Goal: Information Seeking & Learning: Learn about a topic

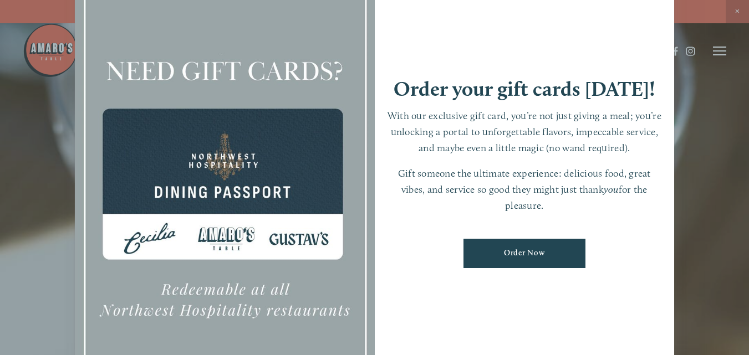
click at [738, 7] on div at bounding box center [374, 177] width 749 height 355
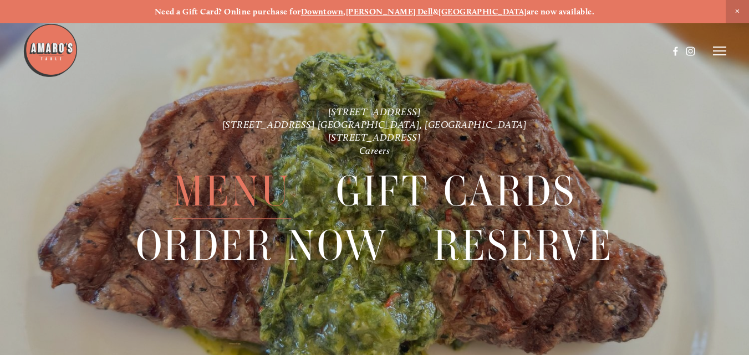
click at [219, 190] on span "Menu" at bounding box center [232, 192] width 118 height 54
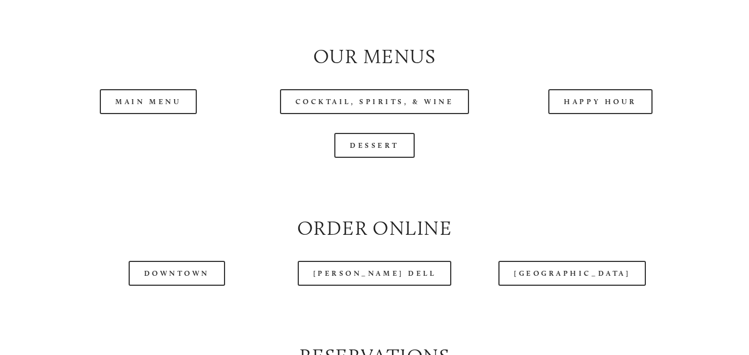
scroll to position [1074, 0]
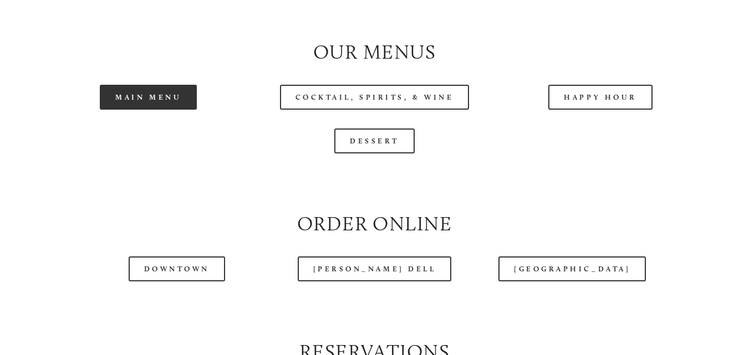
click at [161, 102] on link "Main Menu" at bounding box center [148, 97] width 97 height 25
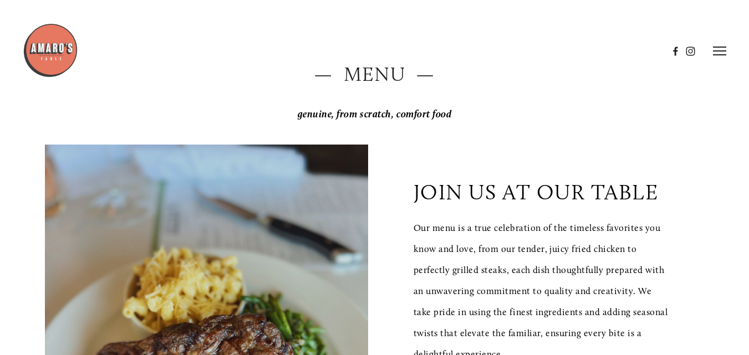
scroll to position [0, 0]
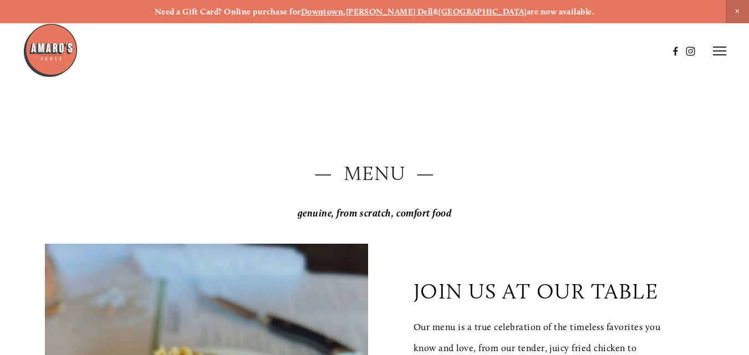
click at [737, 7] on span "Close Announcement" at bounding box center [737, 11] width 23 height 23
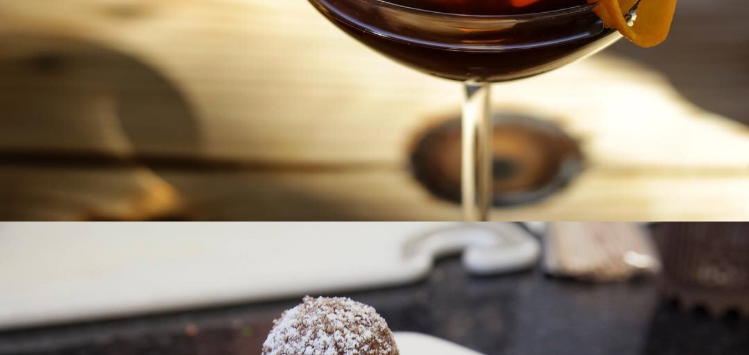
scroll to position [4967, 0]
